Goal: Navigation & Orientation: Find specific page/section

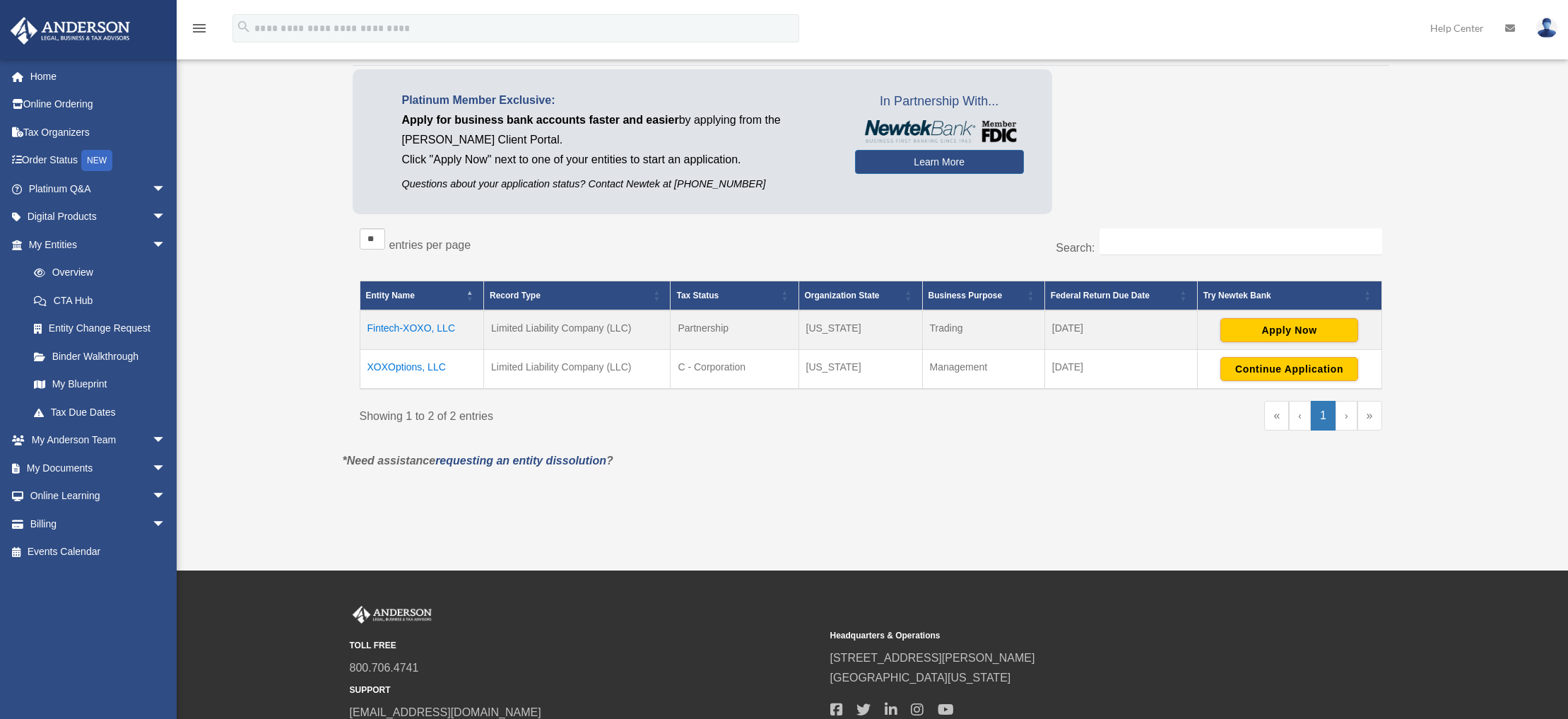
scroll to position [15, 0]
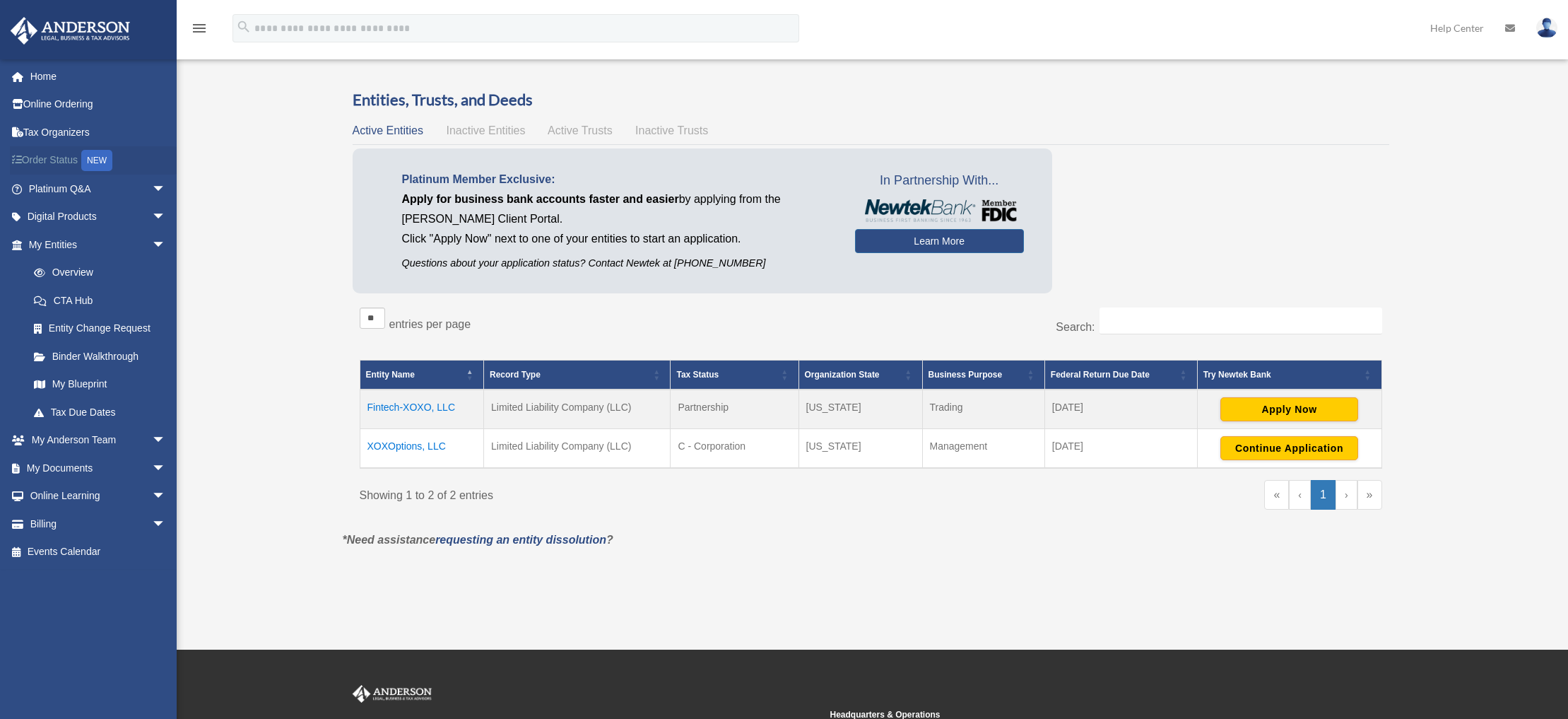
click at [59, 164] on link "Order Status NEW" at bounding box center [99, 160] width 178 height 29
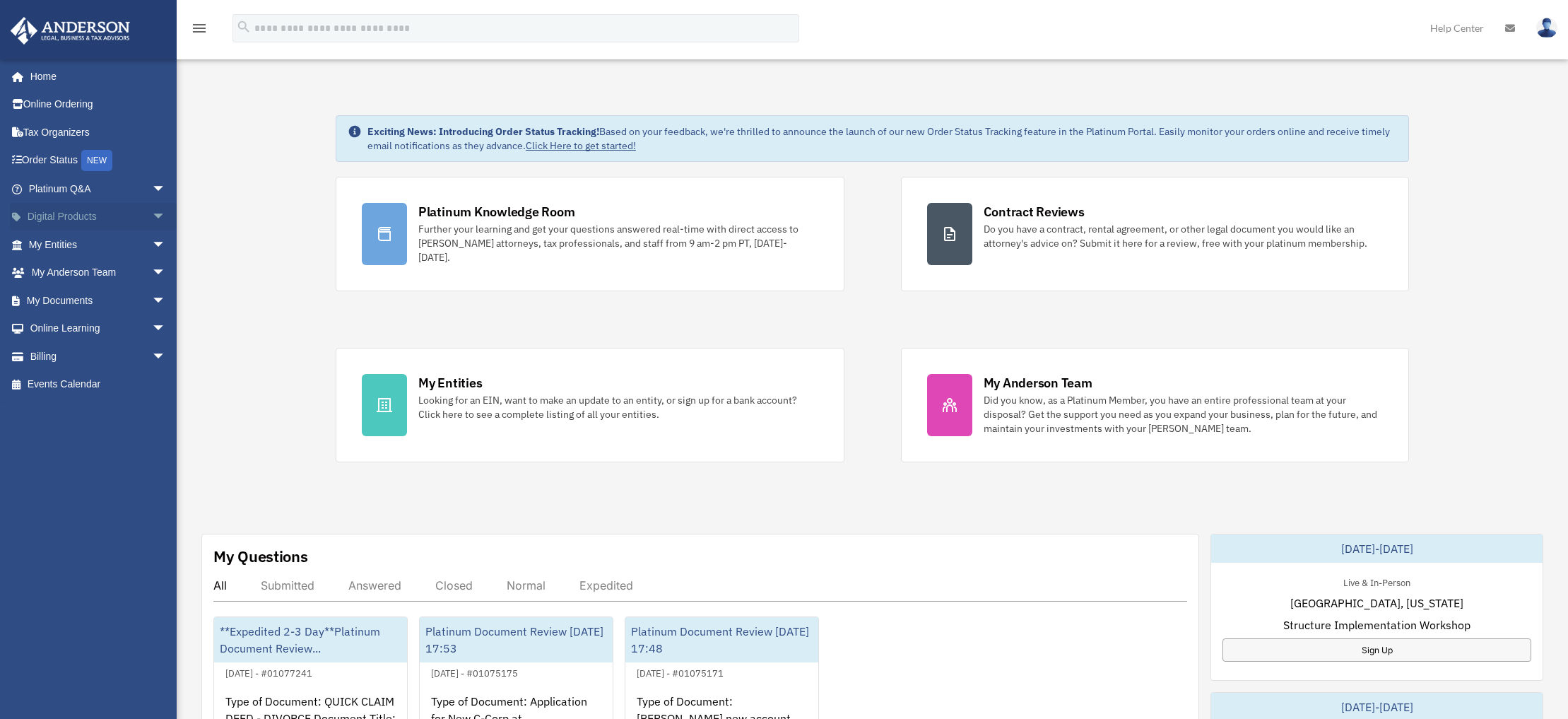
click at [53, 208] on link "Digital Products arrow_drop_down" at bounding box center [99, 217] width 178 height 28
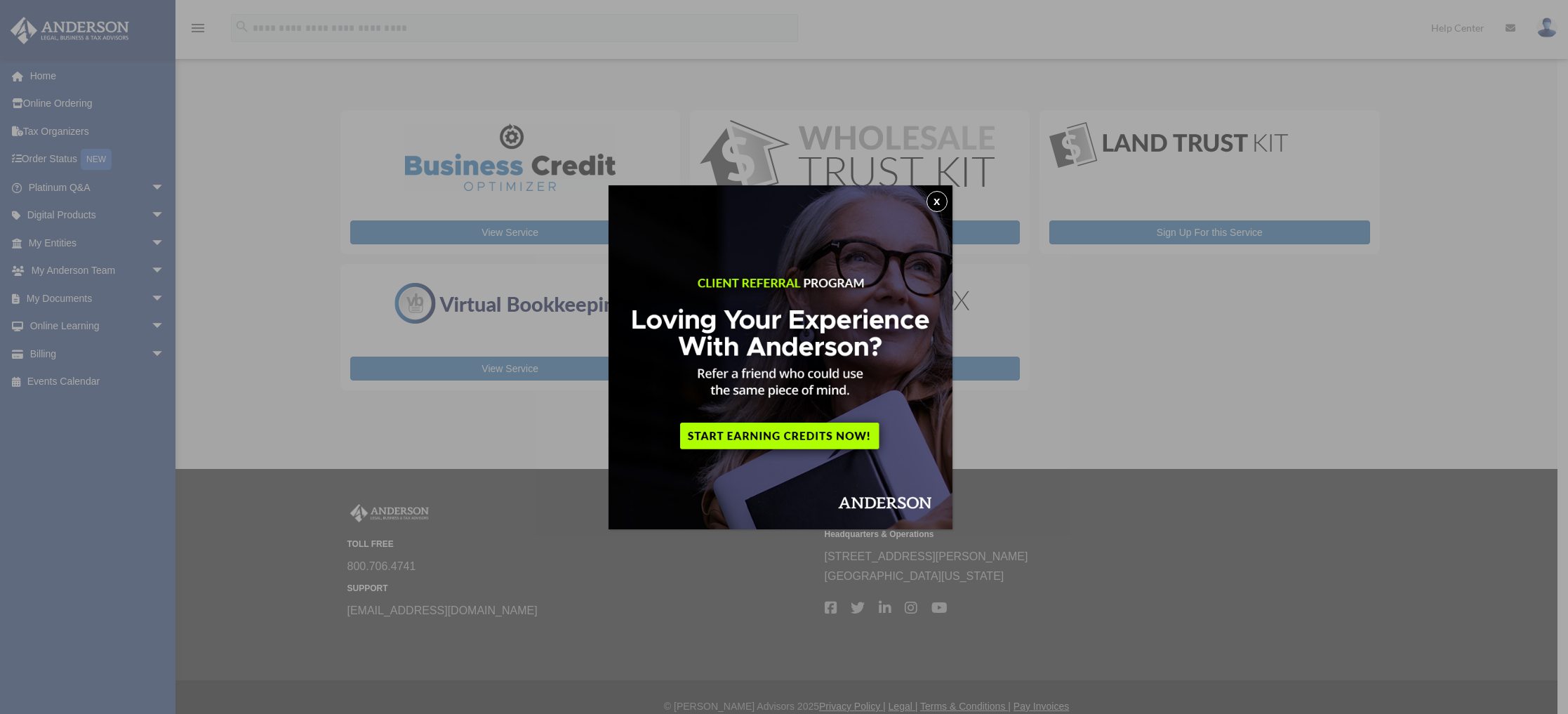
click at [811, 436] on img at bounding box center [780, 357] width 344 height 344
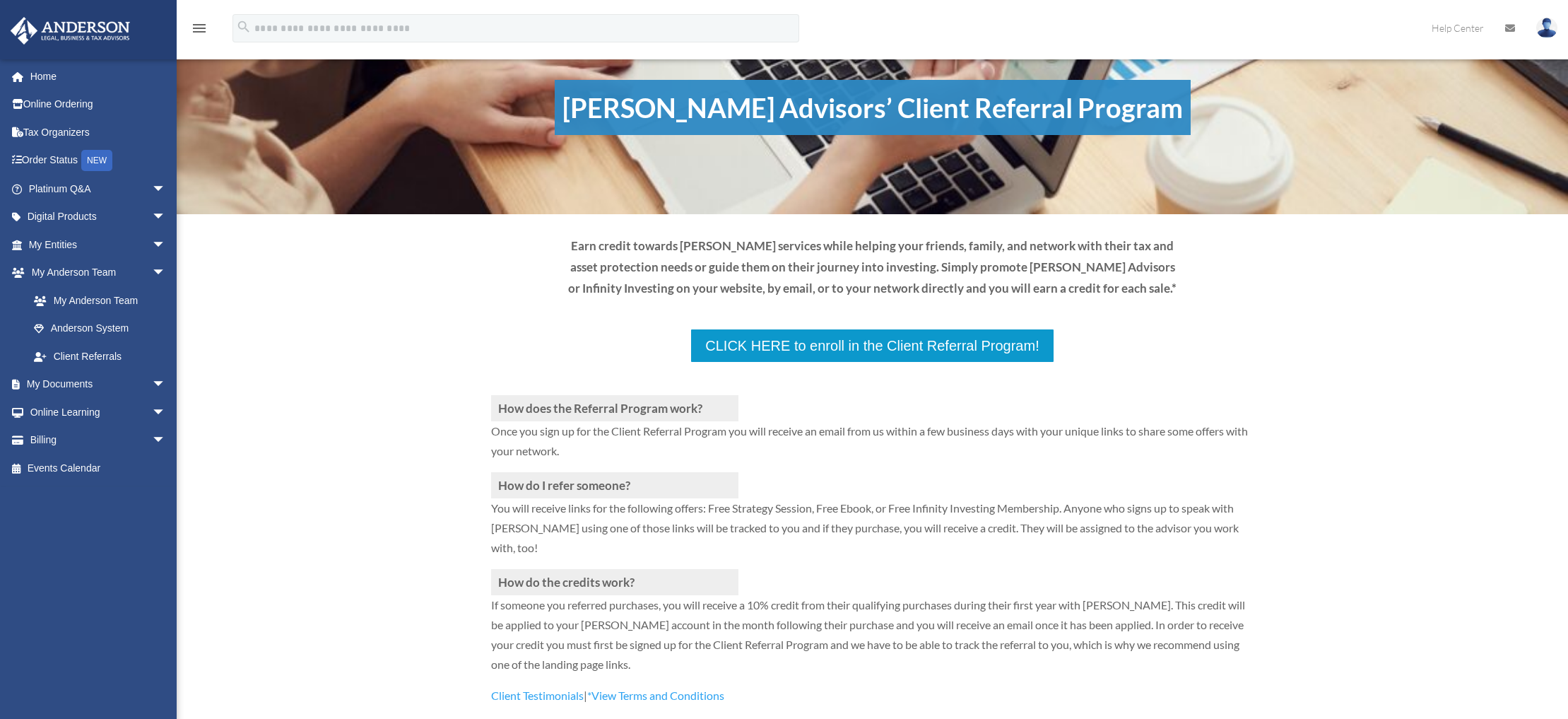
scroll to position [60, 0]
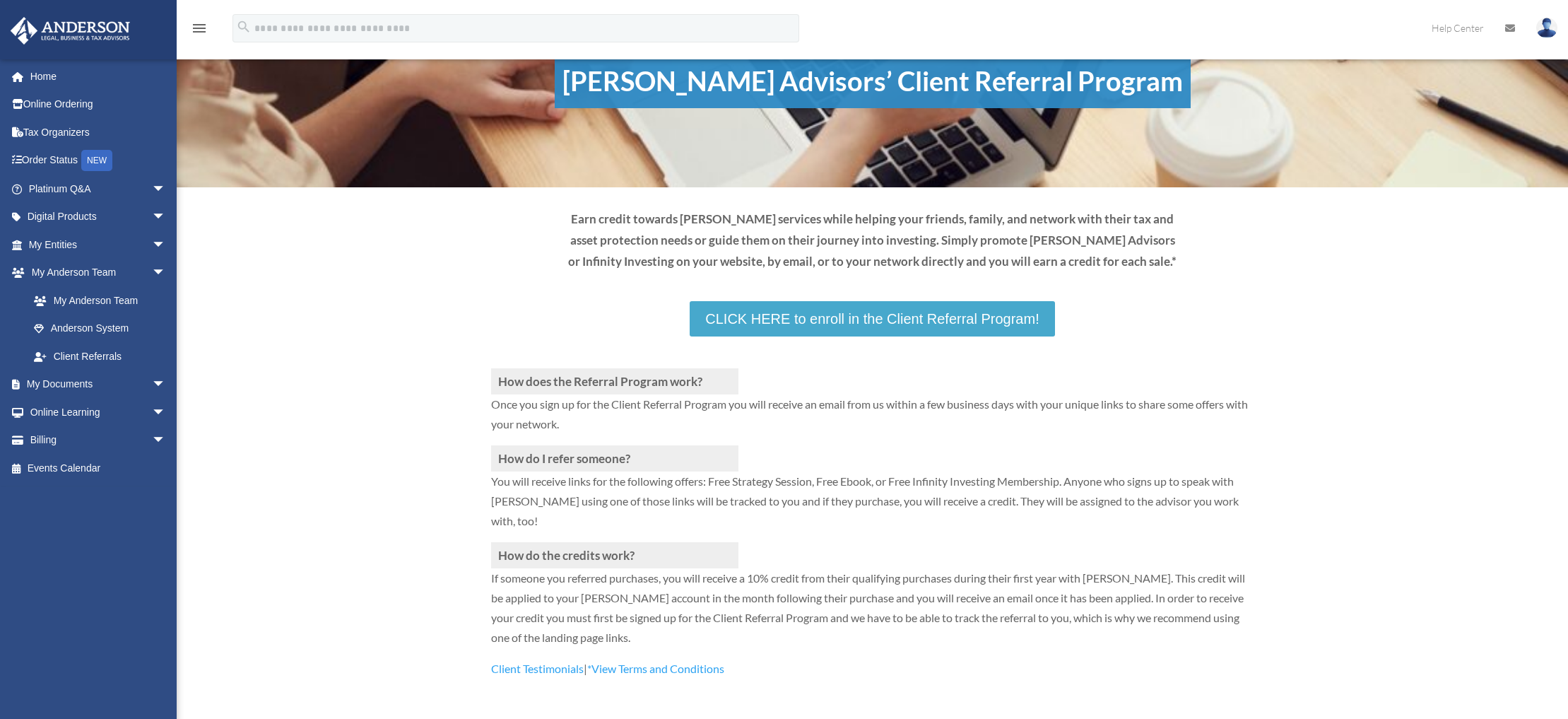
click at [742, 322] on link "CLICK HERE to enroll in the Client Referral Program!" at bounding box center [872, 318] width 365 height 35
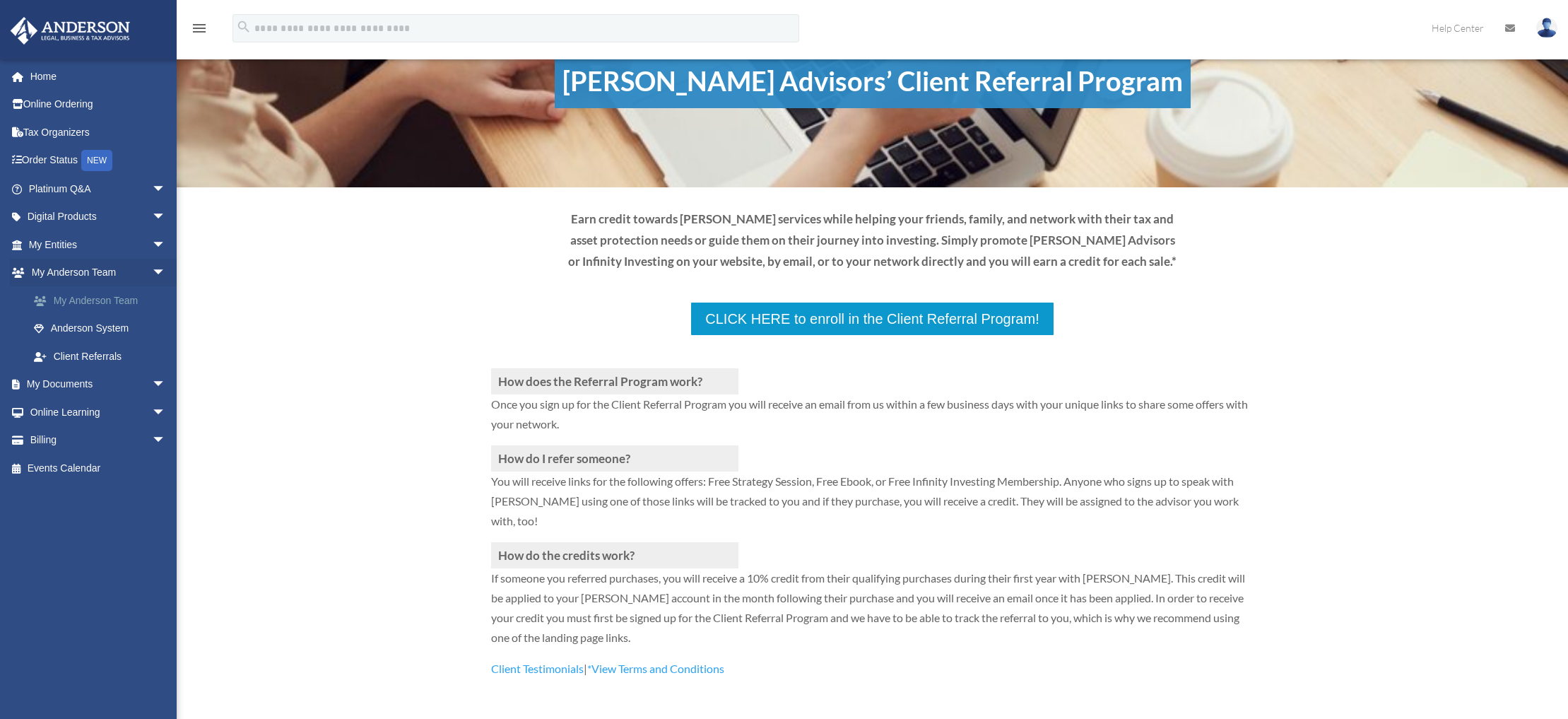
click at [89, 299] on link "My Anderson Team" at bounding box center [104, 300] width 168 height 28
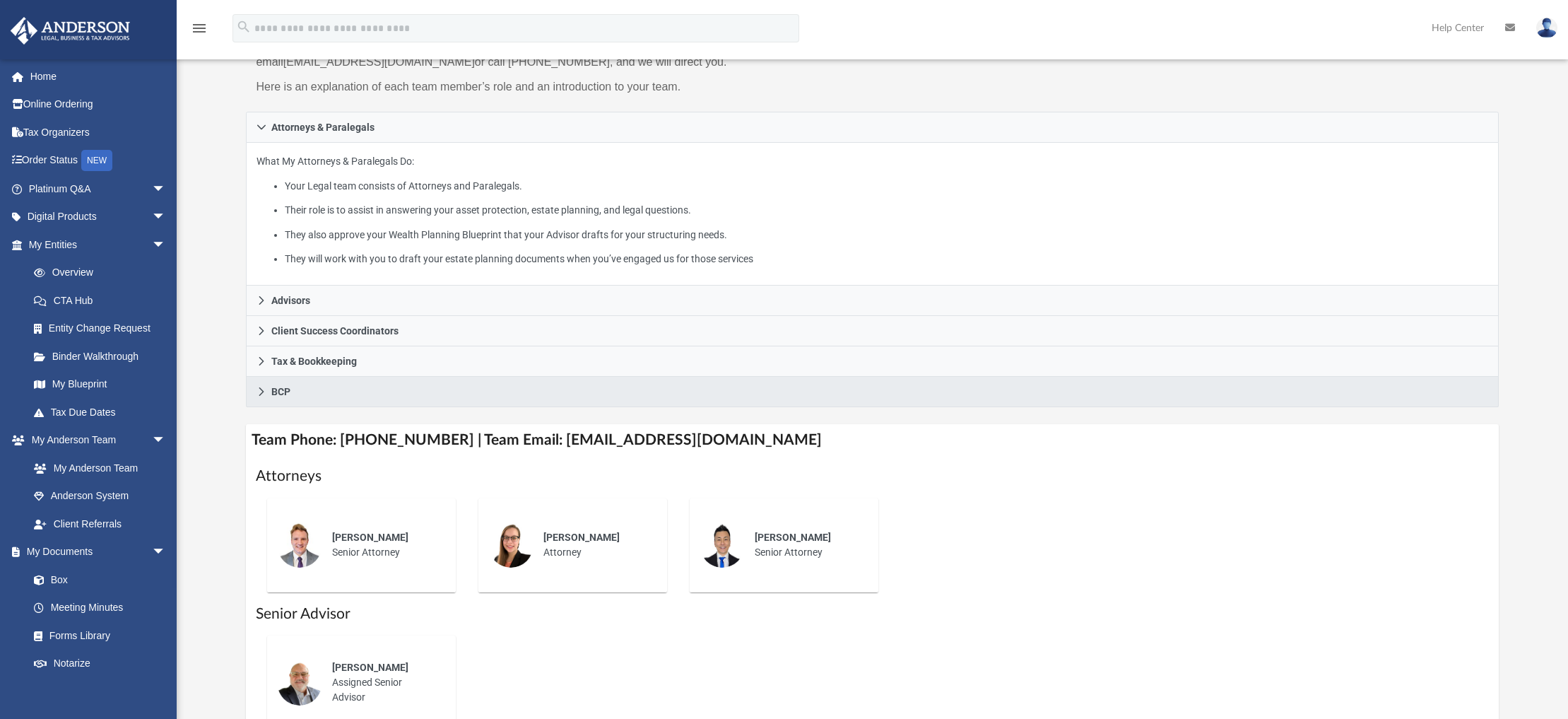
scroll to position [99, 0]
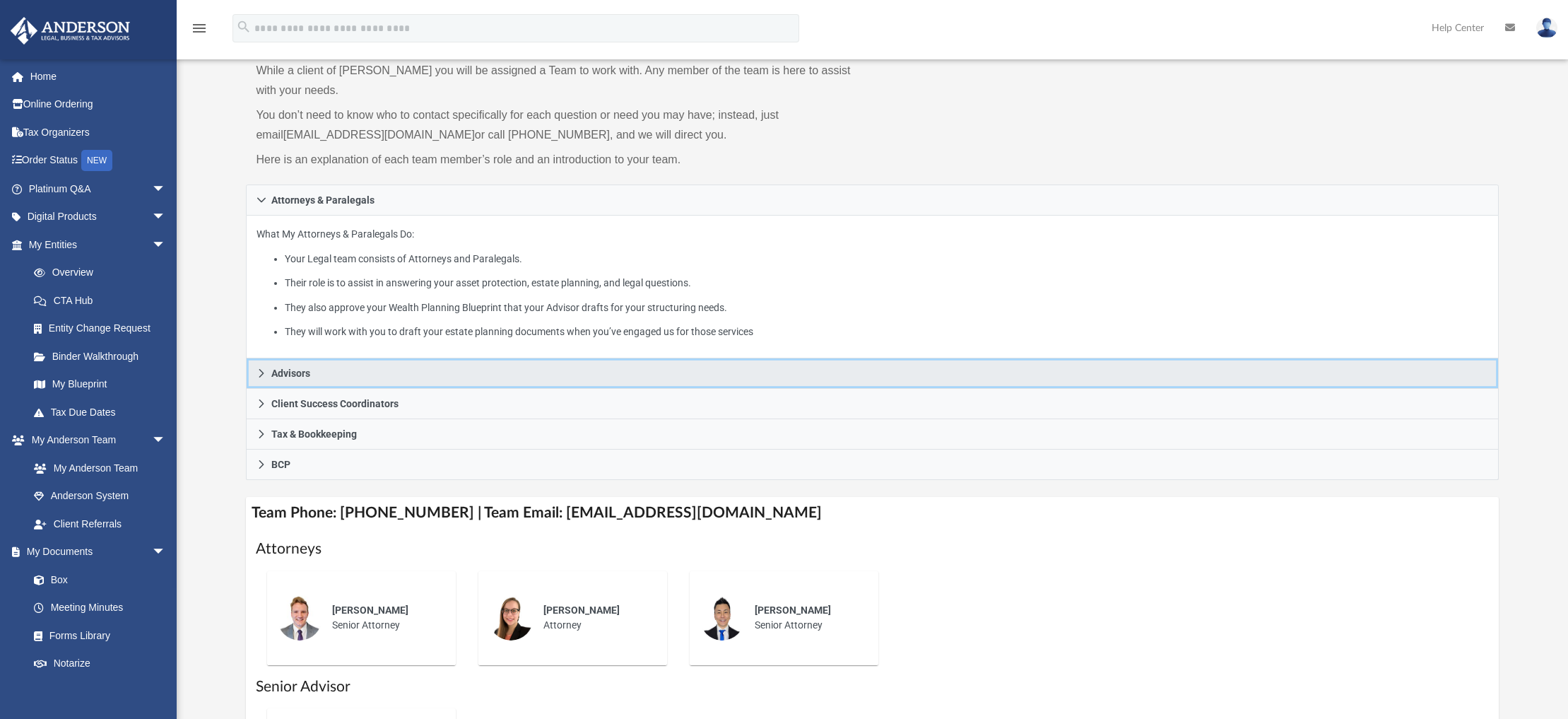
click at [263, 371] on icon at bounding box center [261, 374] width 5 height 9
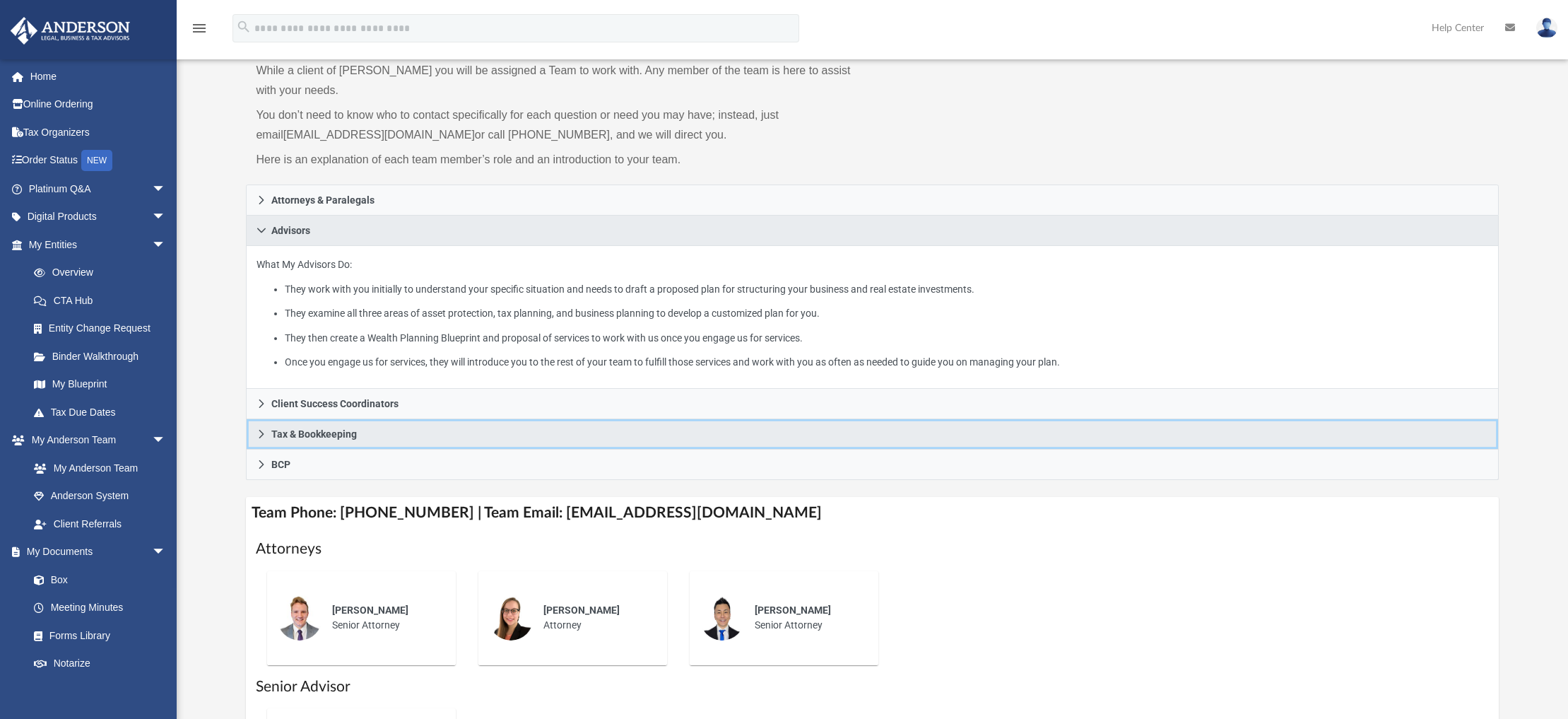
click at [265, 435] on icon at bounding box center [262, 434] width 10 height 10
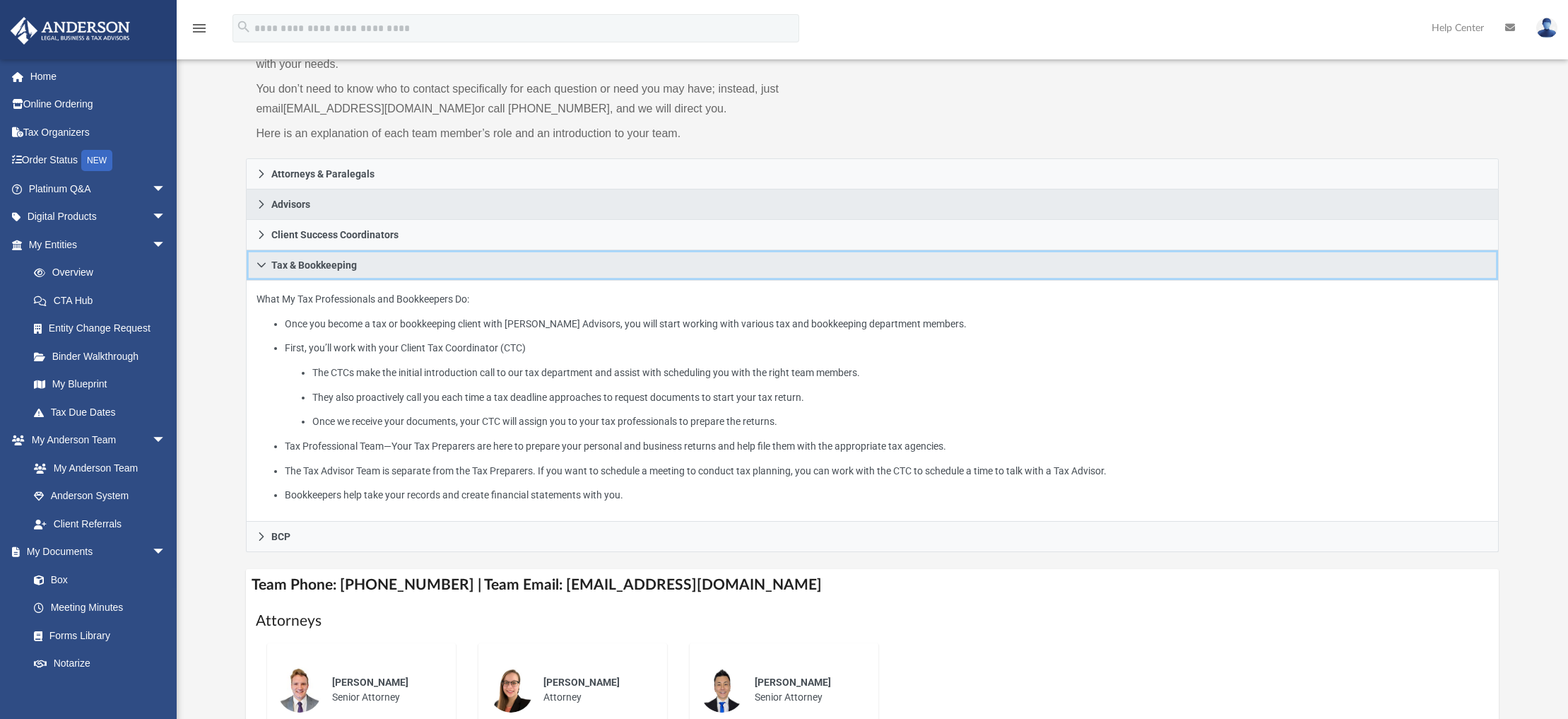
scroll to position [127, 0]
